Goal: Answer question/provide support: Share knowledge or assist other users

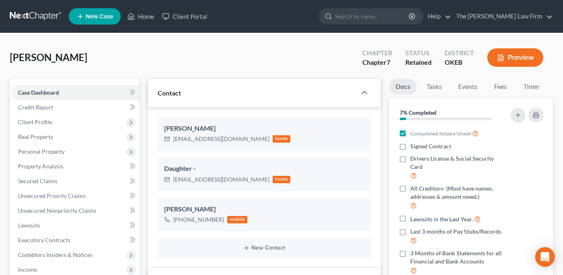
select select "8"
select select "0"
click at [144, 17] on link "Home" at bounding box center [140, 16] width 35 height 15
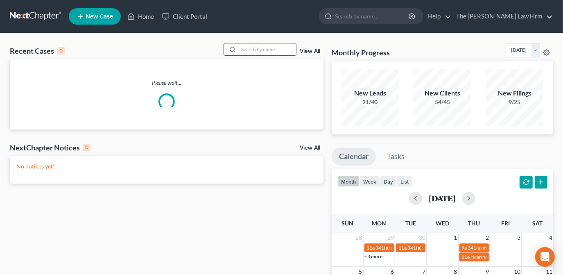
click at [242, 46] on input "search" at bounding box center [267, 49] width 57 height 12
click at [250, 51] on input "search" at bounding box center [267, 49] width 57 height 12
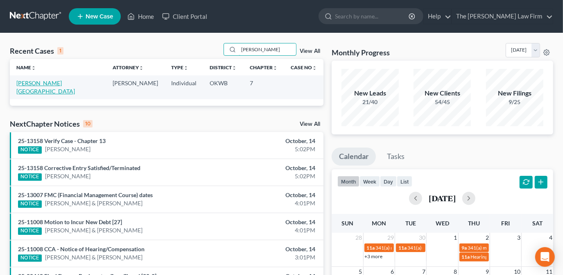
type input "[PERSON_NAME]"
click at [56, 86] on link "[PERSON_NAME][GEOGRAPHIC_DATA]" at bounding box center [45, 86] width 59 height 15
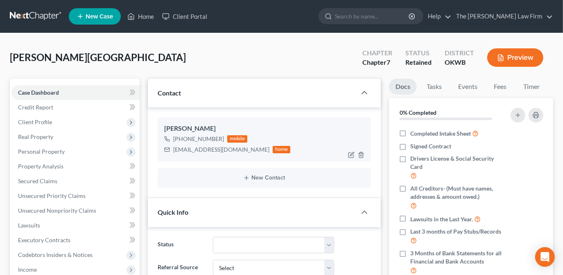
scroll to position [119, 0]
drag, startPoint x: 243, startPoint y: 150, endPoint x: 168, endPoint y: 152, distance: 74.6
click at [168, 152] on div "[EMAIL_ADDRESS][DOMAIN_NAME] home" at bounding box center [227, 149] width 127 height 11
drag, startPoint x: 180, startPoint y: 152, endPoint x: 190, endPoint y: 150, distance: 10.4
click at [261, 76] on div "[PERSON_NAME] Upgraded Chapter Chapter 7 Status Retained District OKWB Preview" at bounding box center [282, 61] width 544 height 36
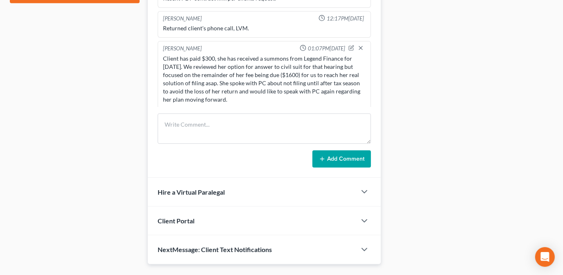
scroll to position [410, 0]
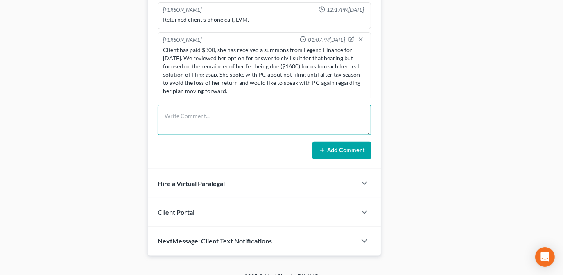
click at [200, 119] on textarea at bounding box center [264, 120] width 213 height 30
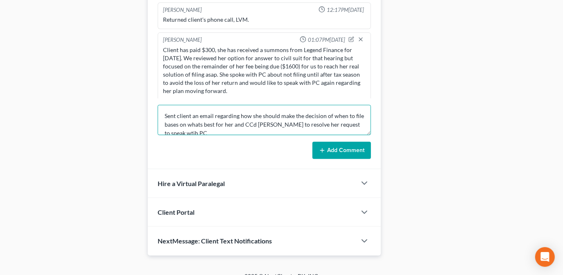
scroll to position [1, 0]
type textarea "Sent client an email regarding how she should make the decision of when to file…"
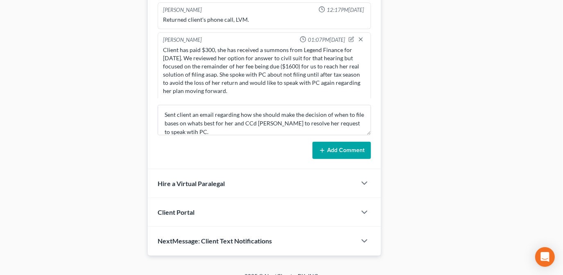
click at [325, 153] on button "Add Comment" at bounding box center [342, 150] width 59 height 17
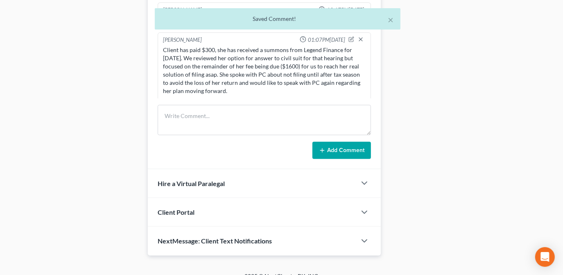
scroll to position [166, 0]
